Goal: Find specific page/section: Find specific page/section

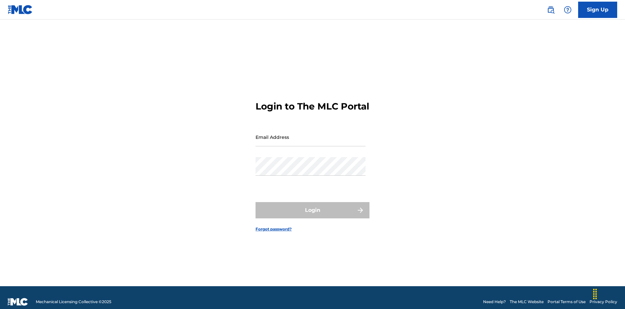
scroll to position [8, 0]
click at [310, 134] on input "Email Address" at bounding box center [310, 137] width 110 height 19
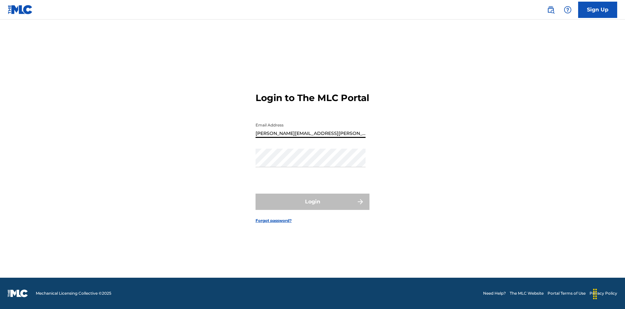
type input "Krystal.Ribble@themlc.com"
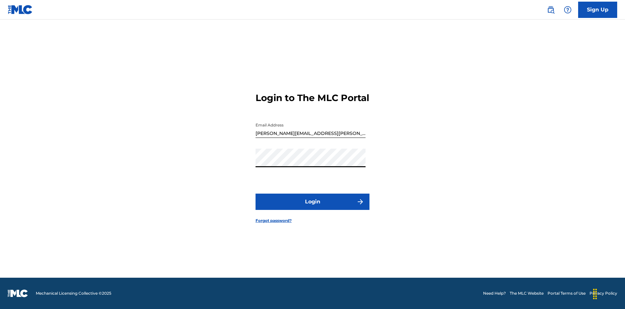
click at [312, 207] on button "Login" at bounding box center [312, 201] width 114 height 16
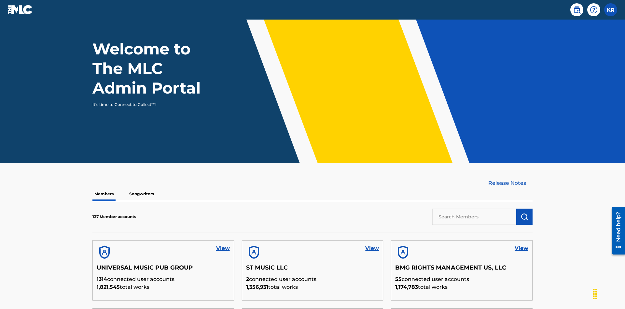
click at [474, 208] on input "text" at bounding box center [474, 216] width 84 height 16
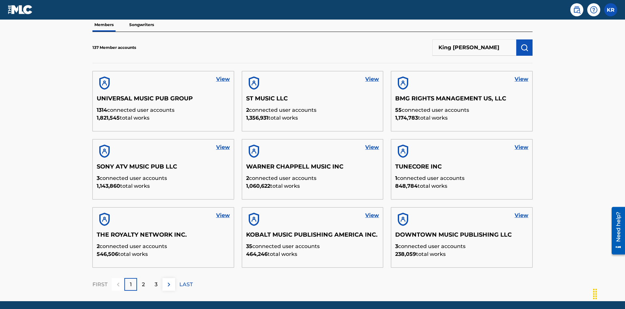
type input "King McTesterson"
click at [524, 44] on img "submit" at bounding box center [524, 48] width 8 height 8
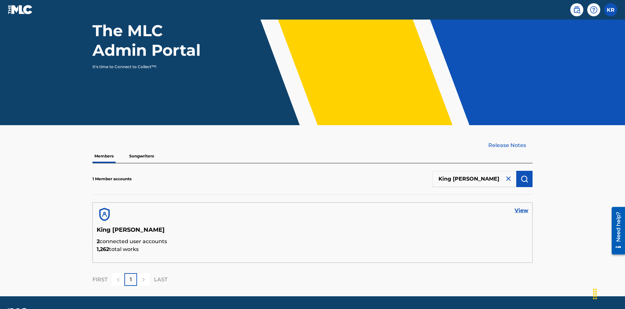
click at [521, 206] on link "View" at bounding box center [522, 210] width 14 height 8
